Goal: Information Seeking & Learning: Understand process/instructions

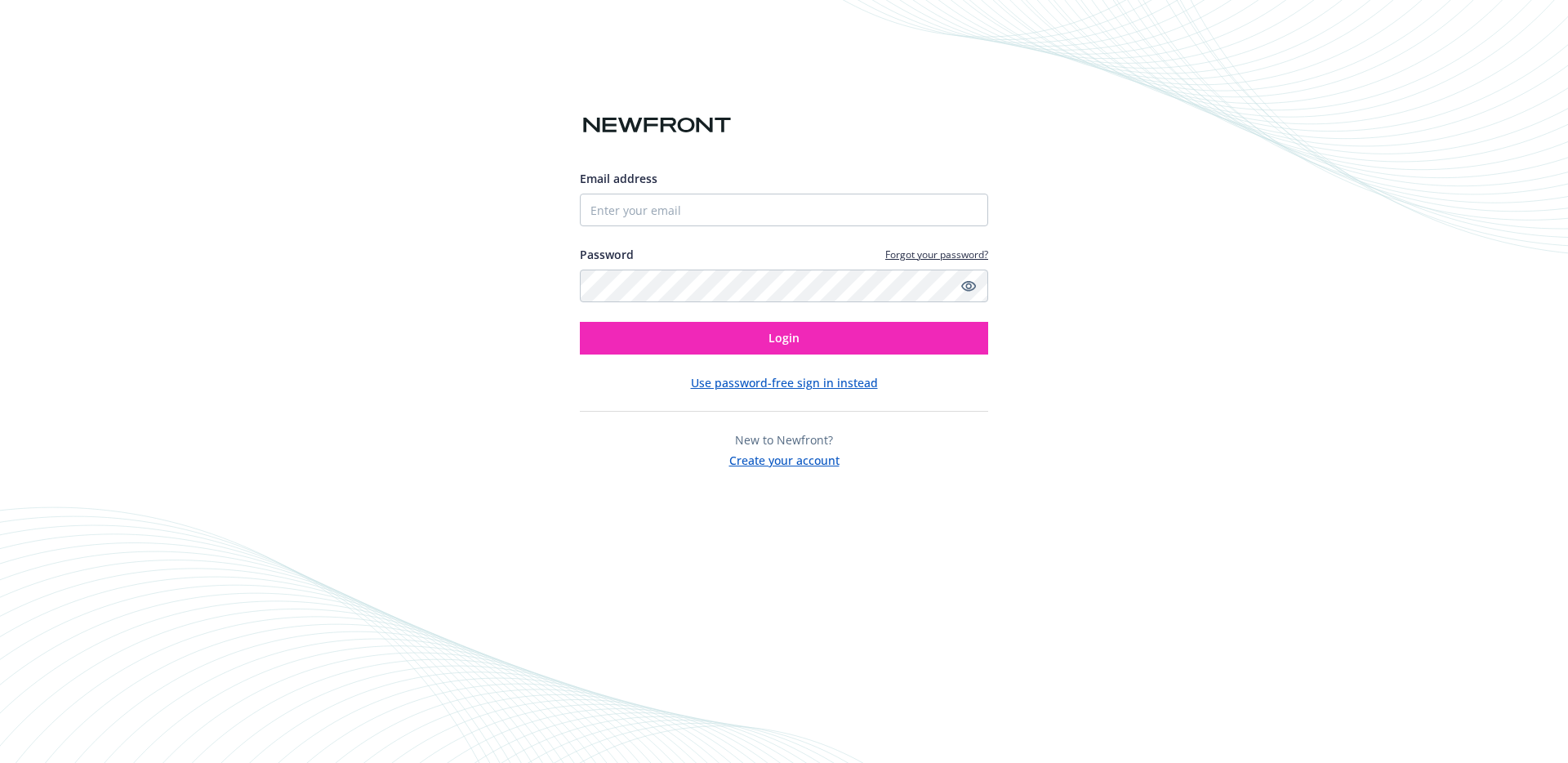
click at [727, 212] on input "Email address" at bounding box center [784, 210] width 408 height 33
type input "tdo@een.com"
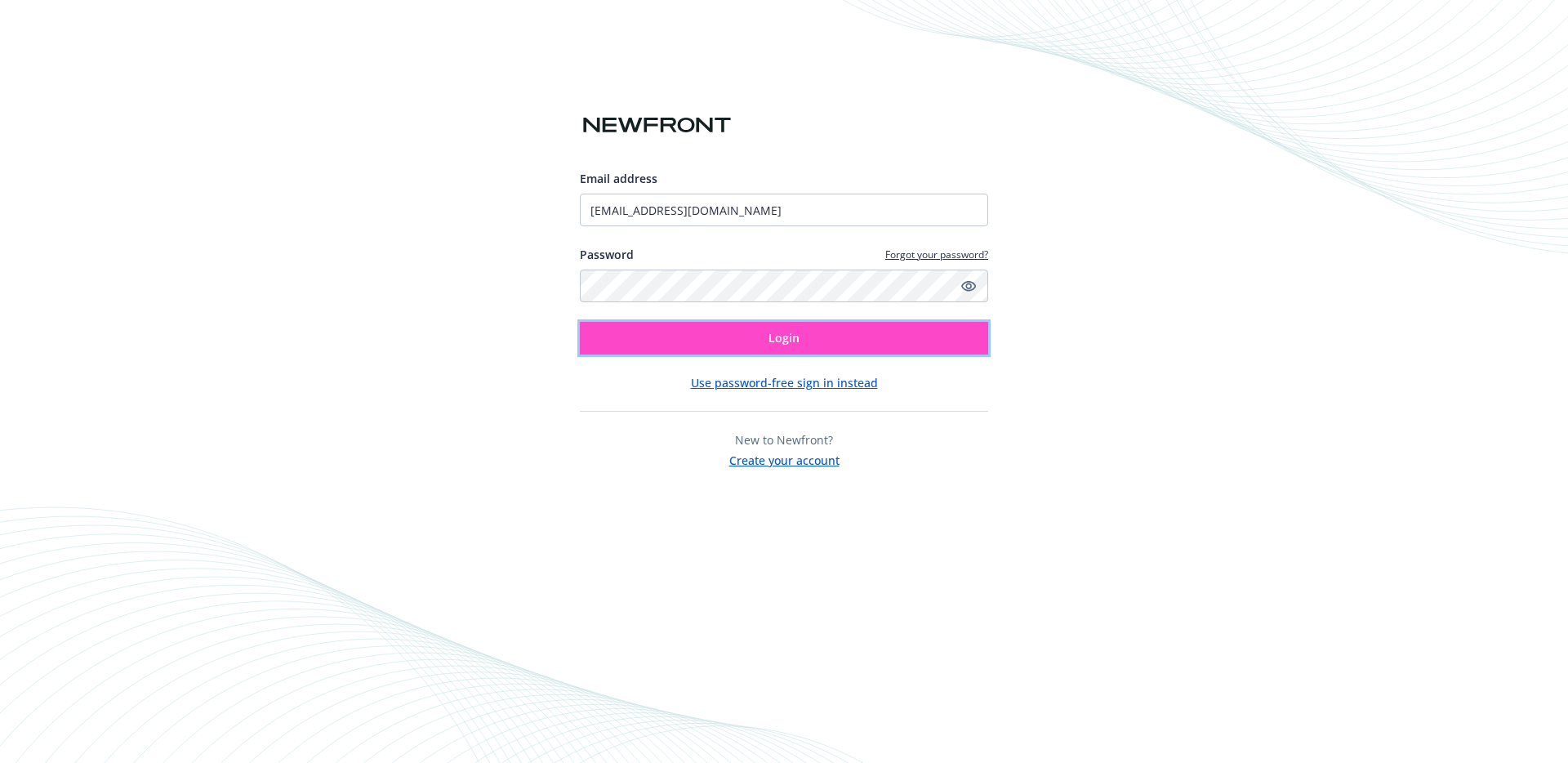
click at [765, 352] on button "Login" at bounding box center [784, 338] width 408 height 33
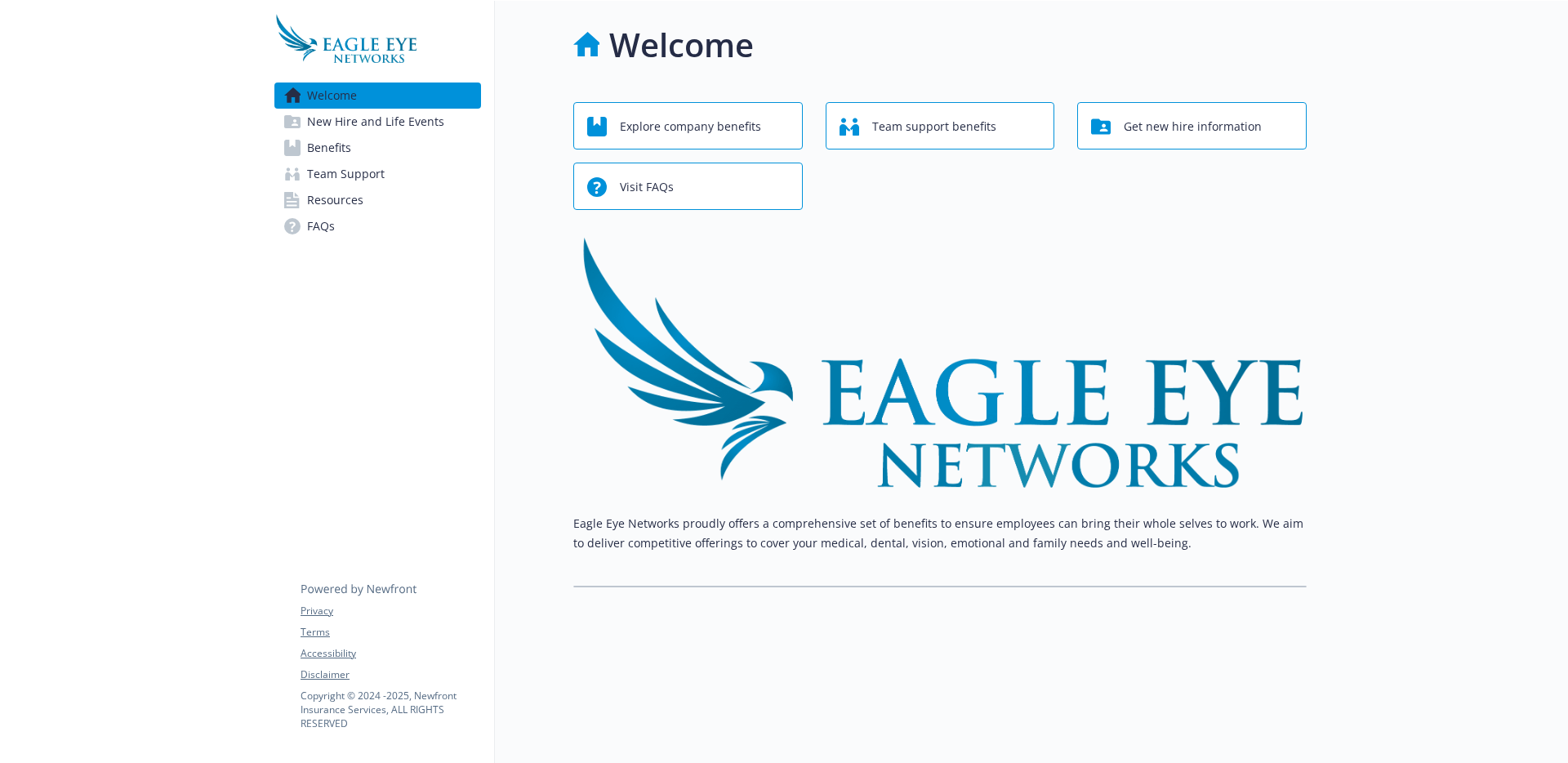
click at [369, 150] on link "Benefits" at bounding box center [377, 148] width 207 height 27
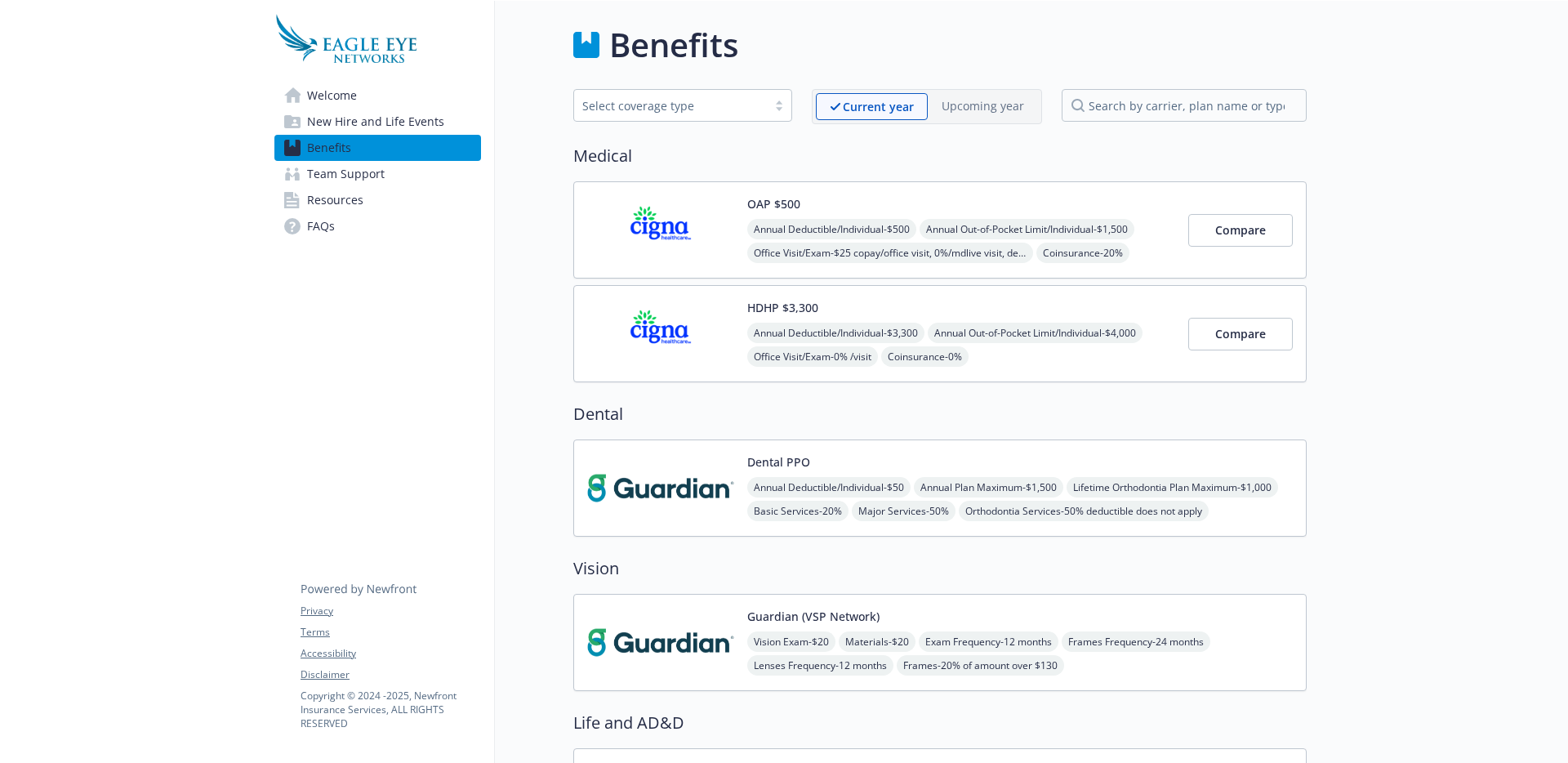
click at [449, 117] on link "New Hire and Life Events" at bounding box center [377, 122] width 207 height 27
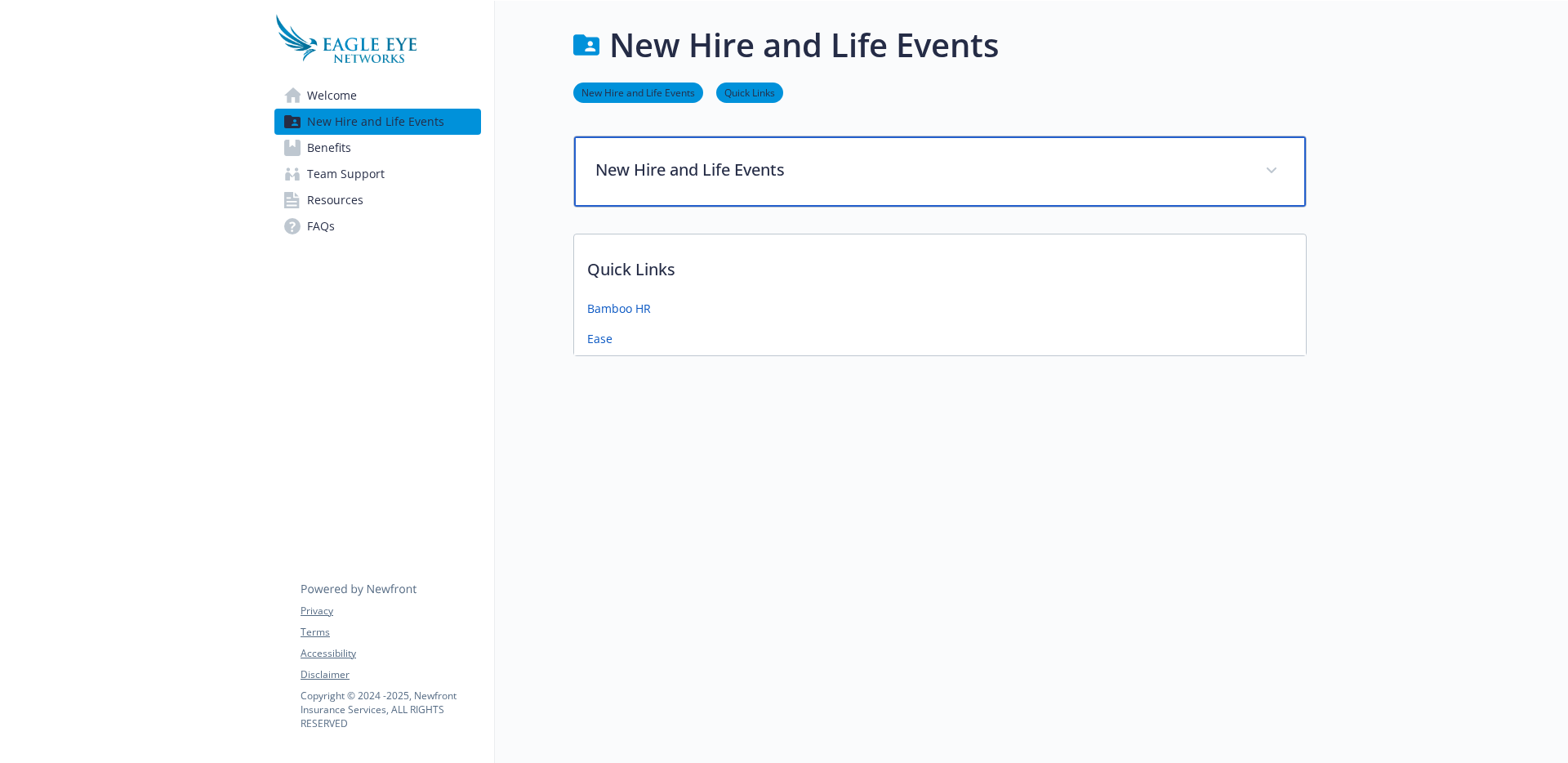
click at [711, 175] on p "New Hire and Life Events" at bounding box center [921, 170] width 651 height 25
